Goal: Information Seeking & Learning: Learn about a topic

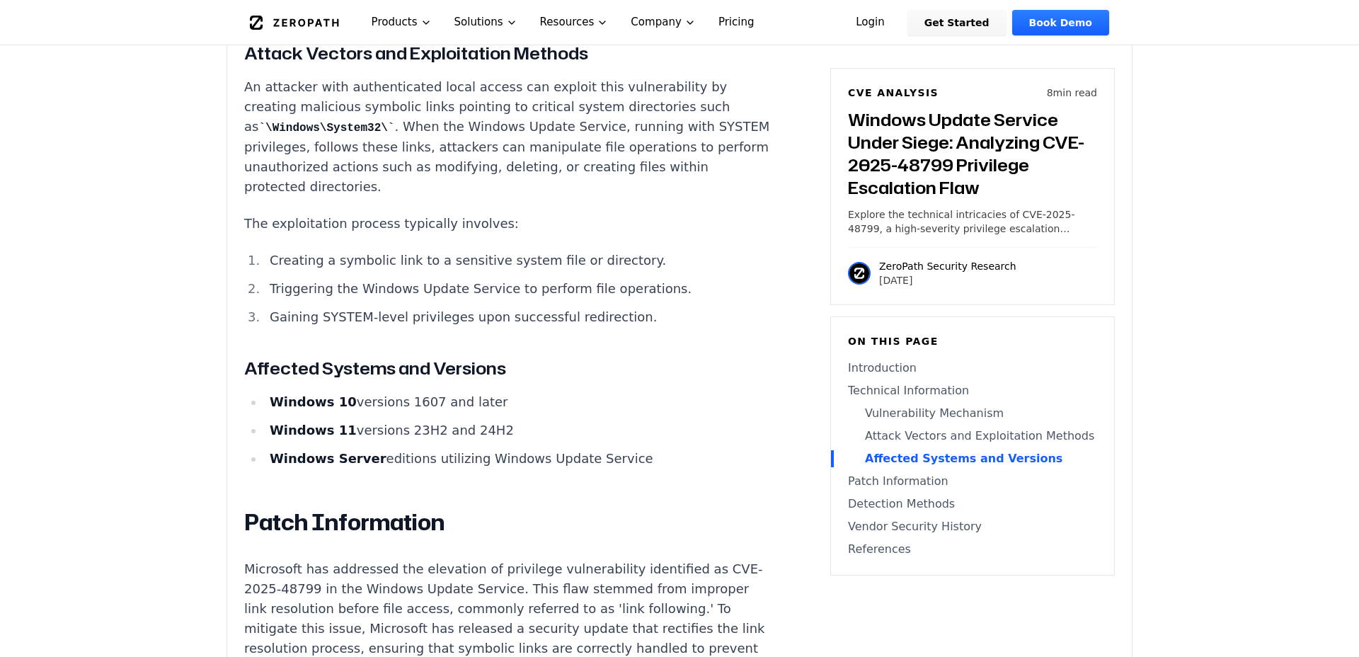
scroll to position [1465, 0]
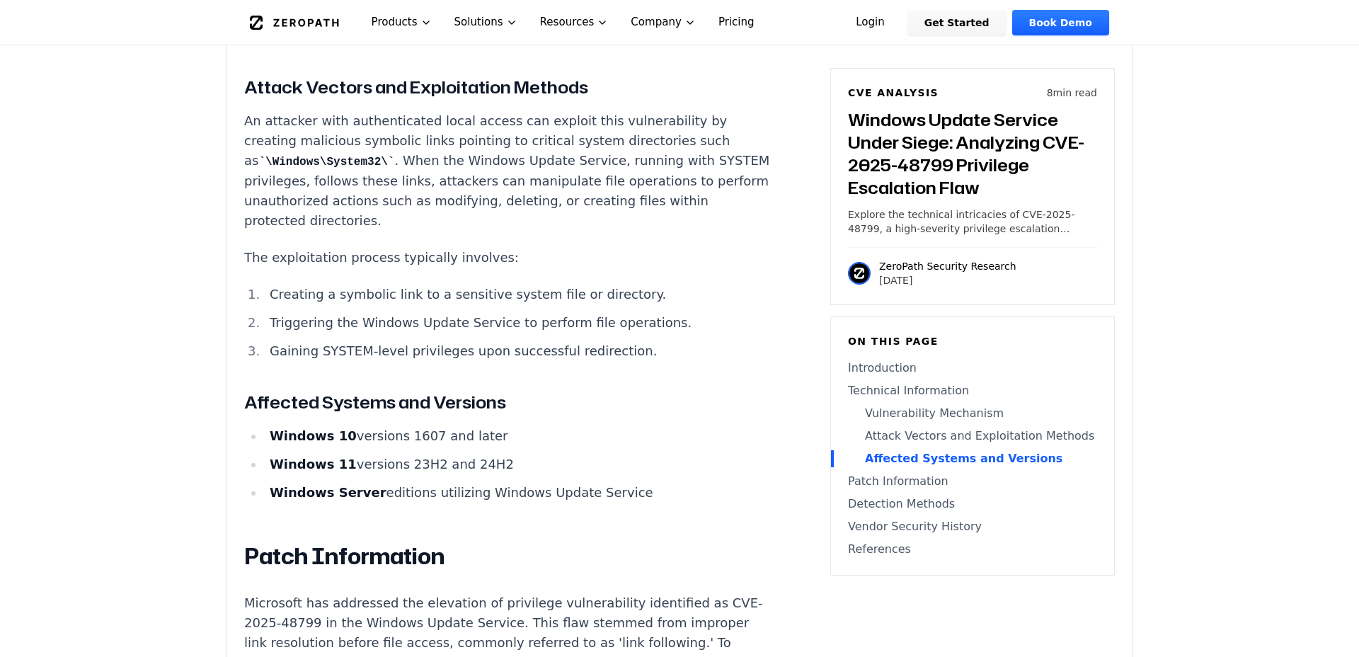
click at [616, 341] on li "Gaining SYSTEM-level privileges upon successful redirection." at bounding box center [517, 351] width 507 height 20
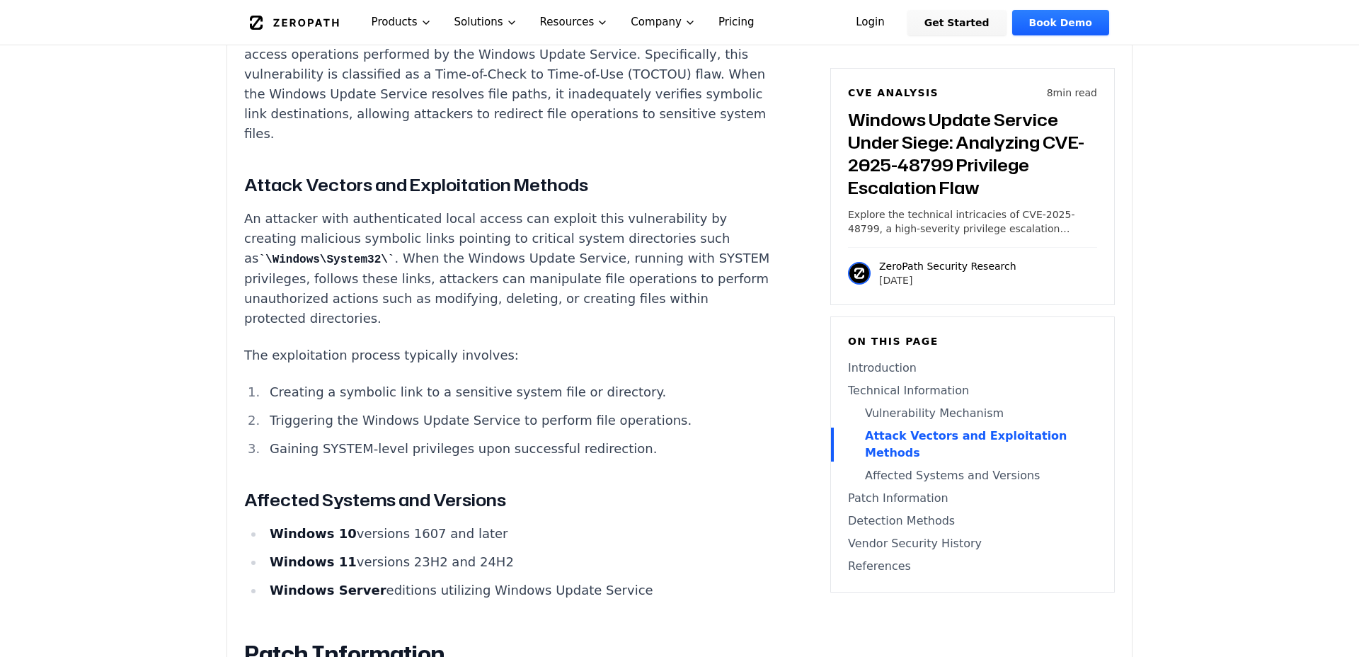
click at [549, 281] on p "An attacker with authenticated local access can exploit this vulnerability by c…" at bounding box center [507, 269] width 527 height 120
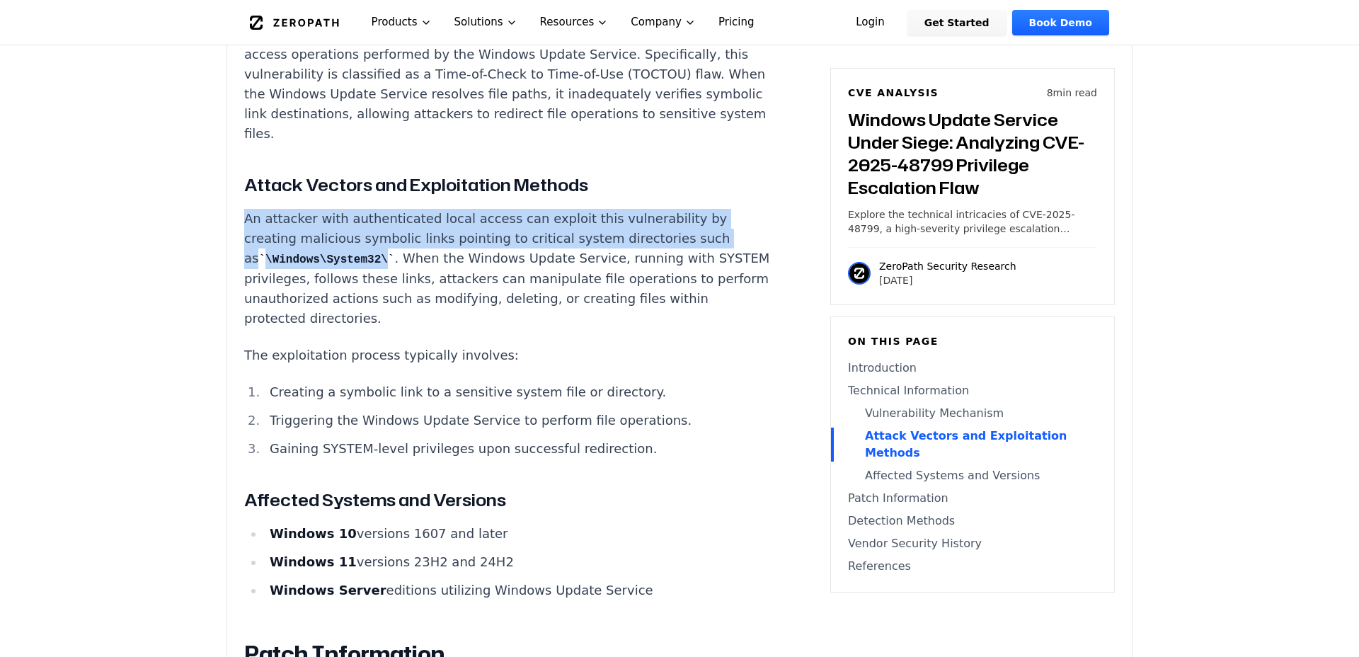
click at [549, 281] on p "An attacker with authenticated local access can exploit this vulnerability by c…" at bounding box center [507, 269] width 527 height 120
click at [533, 262] on p "An attacker with authenticated local access can exploit this vulnerability by c…" at bounding box center [507, 269] width 527 height 120
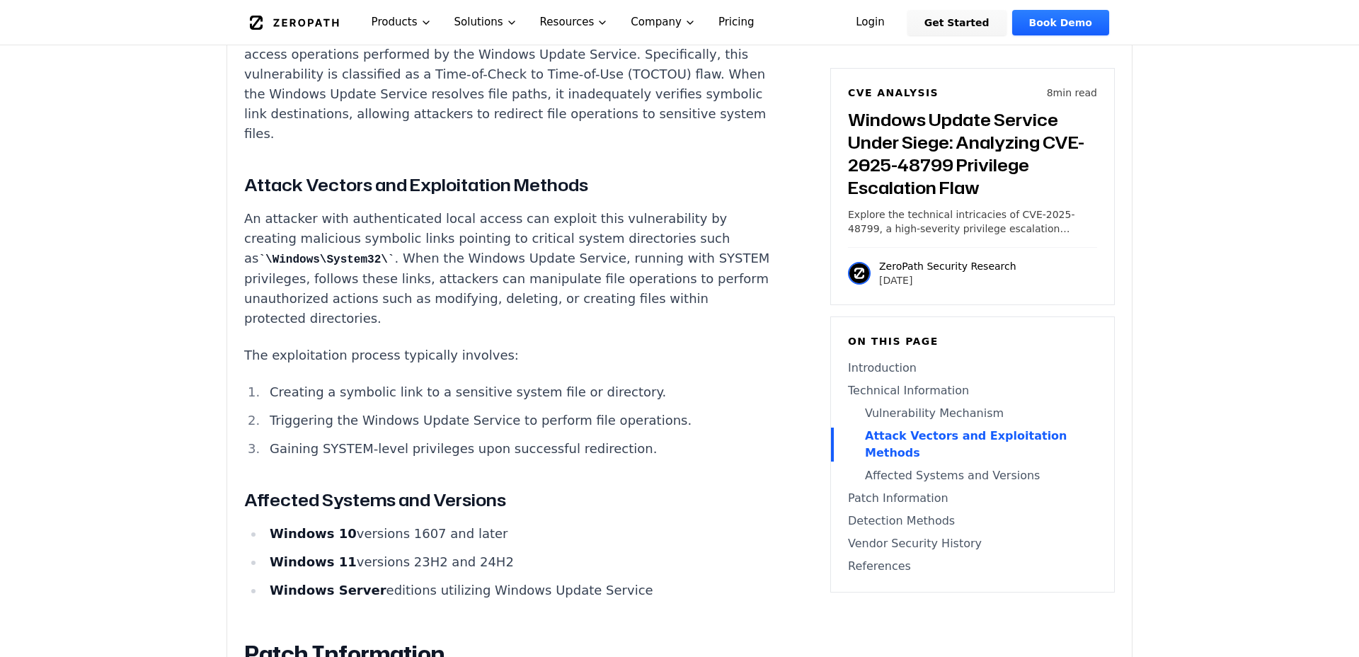
click at [556, 278] on p "An attacker with authenticated local access can exploit this vulnerability by c…" at bounding box center [507, 269] width 527 height 120
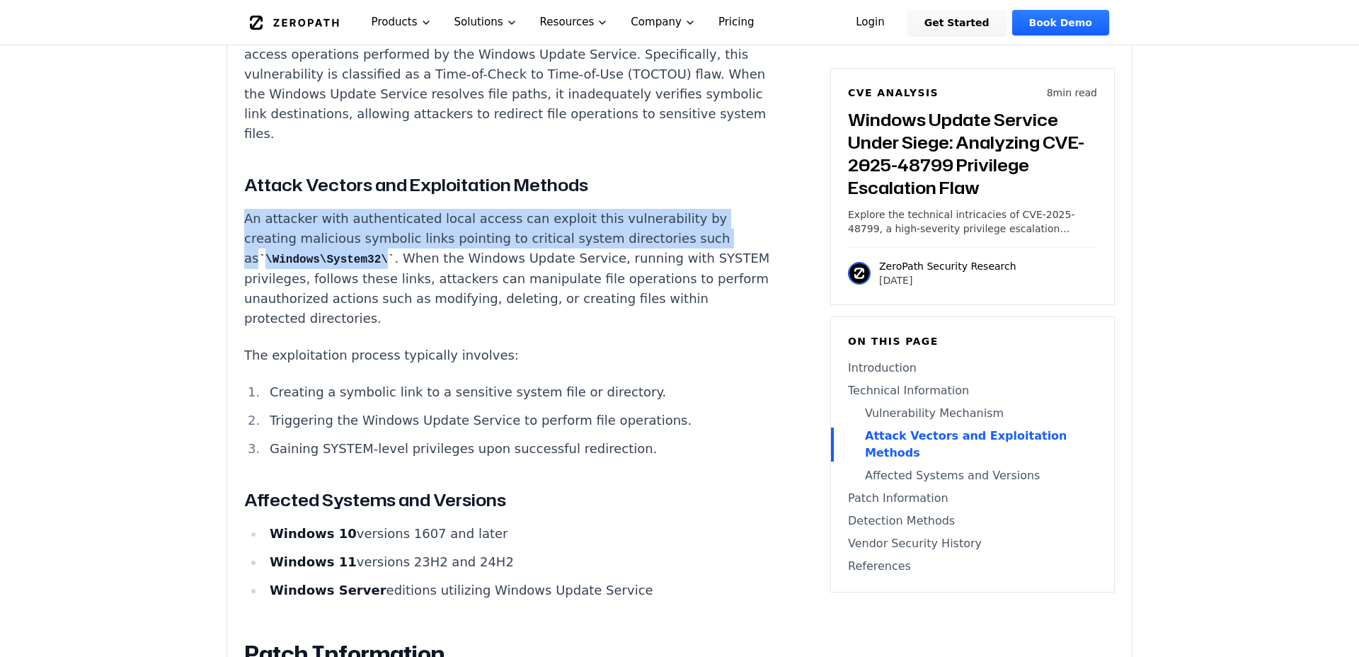
click at [556, 278] on p "An attacker with authenticated local access can exploit this vulnerability by c…" at bounding box center [507, 269] width 527 height 120
click at [562, 287] on p "An attacker with authenticated local access can exploit this vulnerability by c…" at bounding box center [507, 269] width 527 height 120
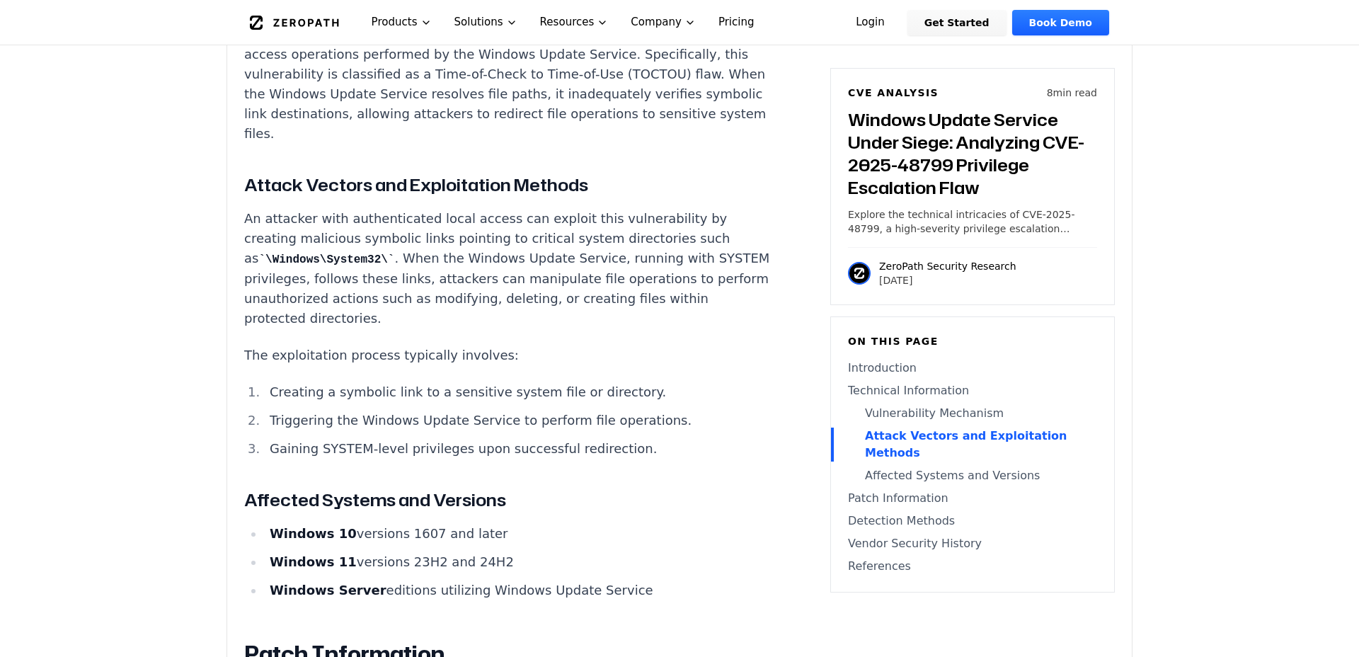
click at [562, 287] on p "An attacker with authenticated local access can exploit this vulnerability by c…" at bounding box center [507, 269] width 527 height 120
click at [585, 287] on p "An attacker with authenticated local access can exploit this vulnerability by c…" at bounding box center [507, 269] width 527 height 120
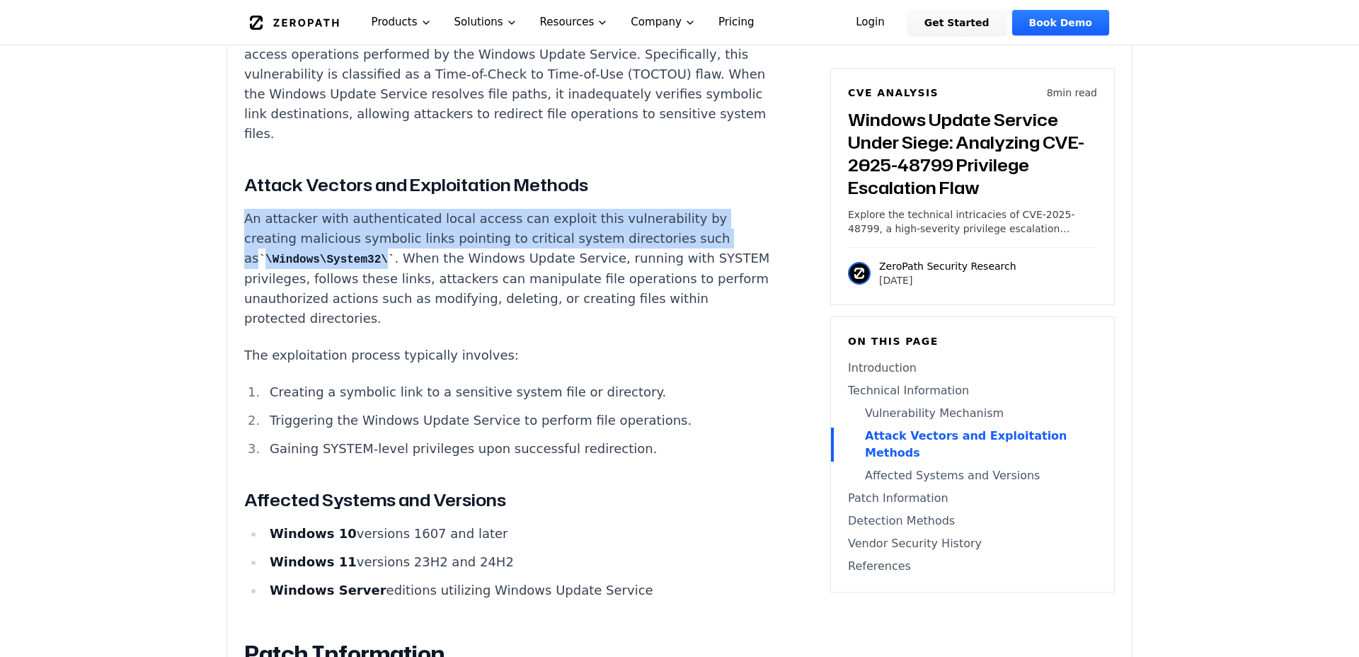
click at [585, 287] on p "An attacker with authenticated local access can exploit this vulnerability by c…" at bounding box center [507, 269] width 527 height 120
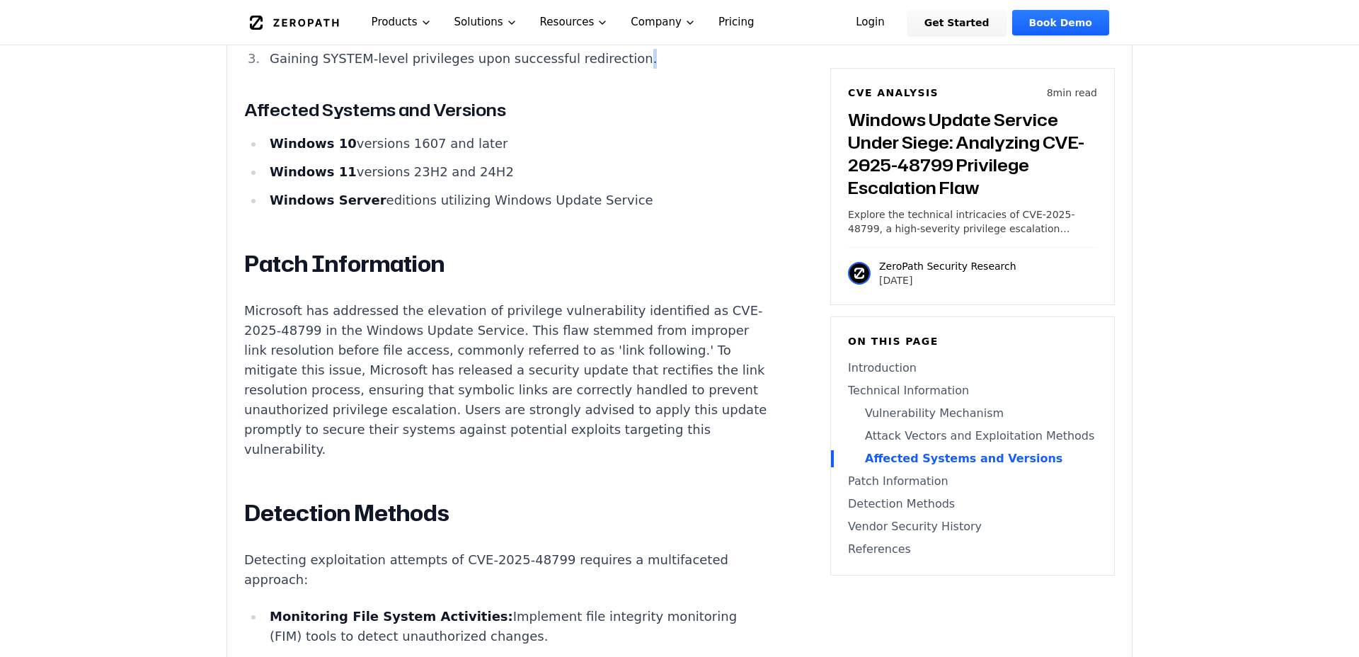
scroll to position [1758, 0]
